Goal: Information Seeking & Learning: Find specific fact

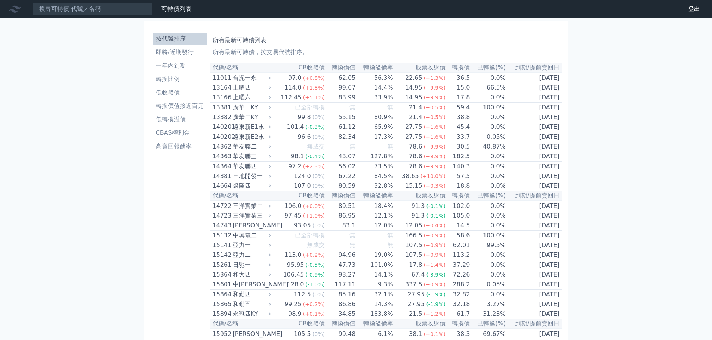
click at [189, 36] on li "按代號排序" at bounding box center [180, 38] width 54 height 9
click at [174, 12] on link "可轉債列表" at bounding box center [176, 8] width 30 height 7
click at [129, 10] on input at bounding box center [93, 9] width 120 height 13
click at [191, 41] on li "按代號排序" at bounding box center [180, 38] width 54 height 9
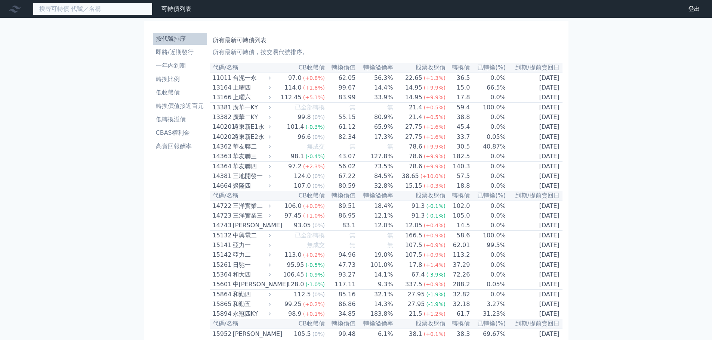
click at [125, 5] on input at bounding box center [93, 9] width 120 height 13
click at [100, 12] on input at bounding box center [93, 9] width 120 height 13
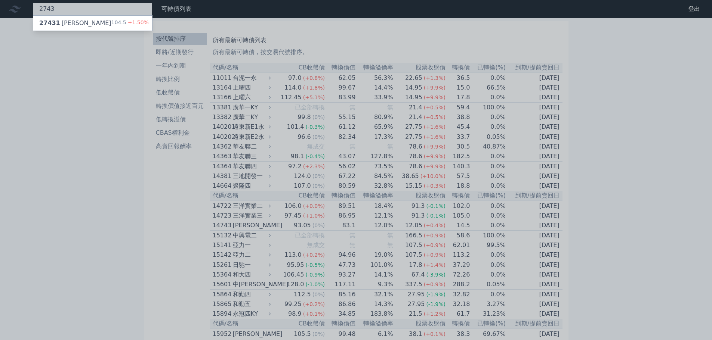
type input "2743"
click at [107, 25] on div "27431 山富一 104.5 +1.50%" at bounding box center [92, 23] width 119 height 15
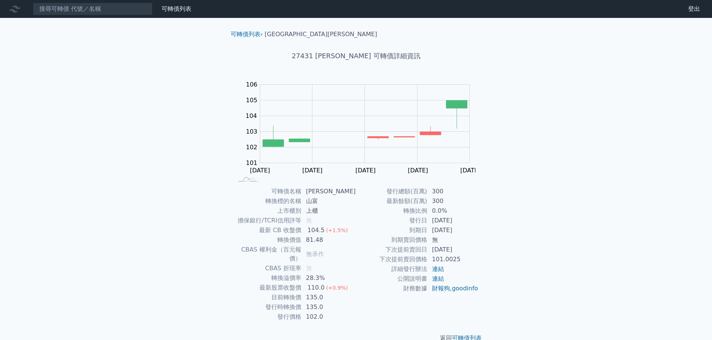
click at [443, 268] on link "連結" at bounding box center [438, 269] width 12 height 7
